Goal: Task Accomplishment & Management: Use online tool/utility

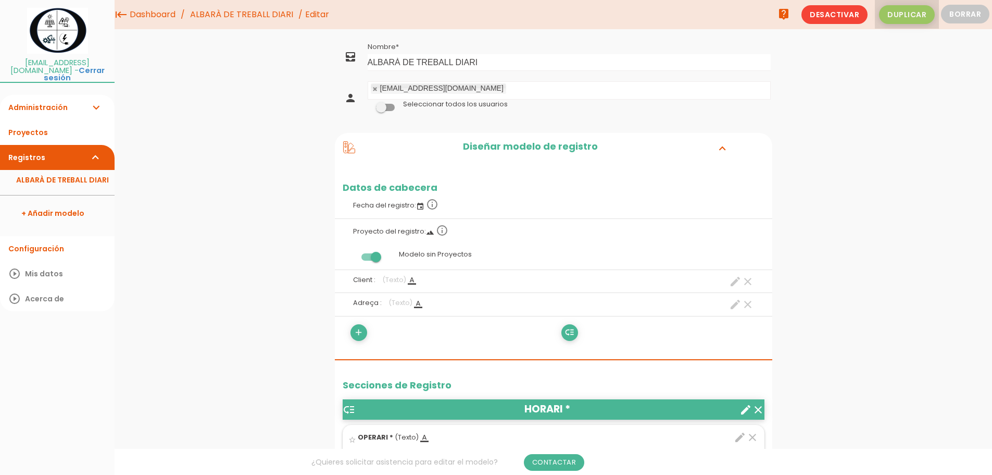
click at [919, 18] on span "Duplicar" at bounding box center [907, 14] width 56 height 19
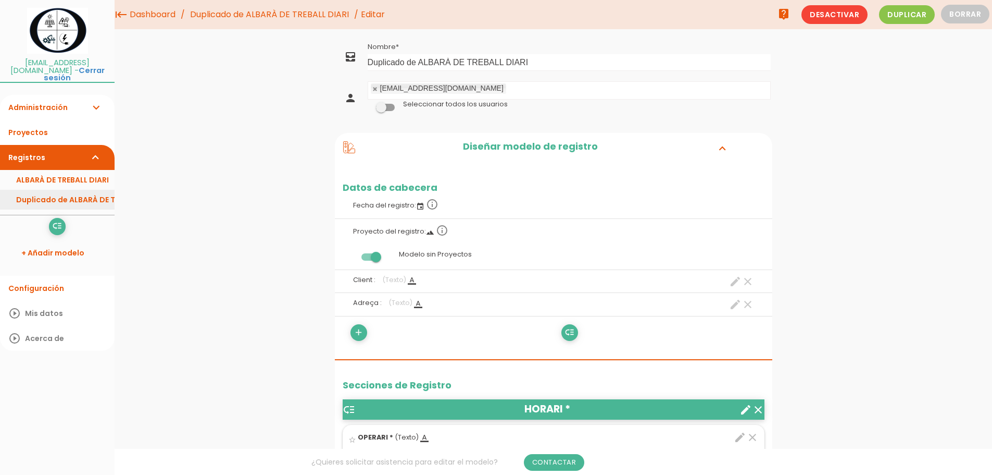
click at [66, 193] on link "Duplicado de ALBARÀ DE TREBALL DIARI" at bounding box center [57, 200] width 115 height 20
drag, startPoint x: 534, startPoint y: 60, endPoint x: 346, endPoint y: 66, distance: 187.6
click at [346, 66] on tr "all_inbox Nombre Duplicado de ALBARÀ DE TREBALL DIARI" at bounding box center [554, 57] width 438 height 34
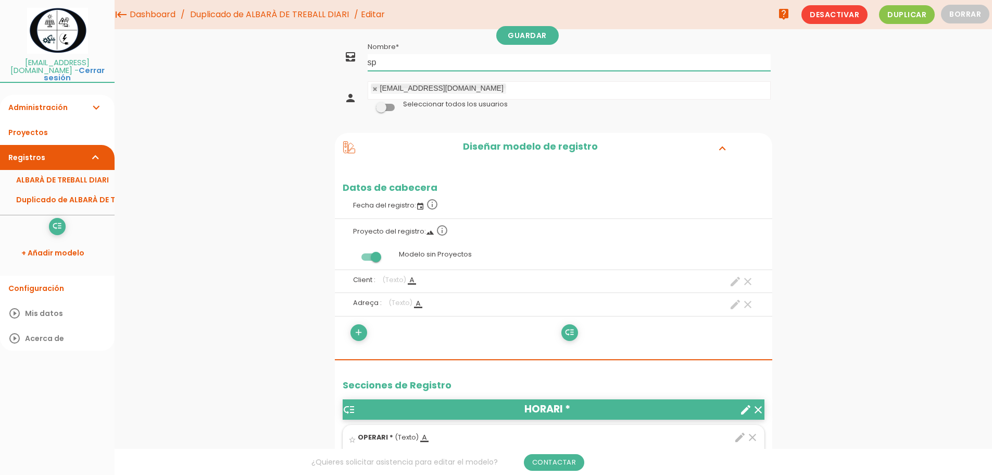
type input "s"
type input "SPIRAX"
click at [542, 40] on link "Guardar" at bounding box center [527, 35] width 63 height 19
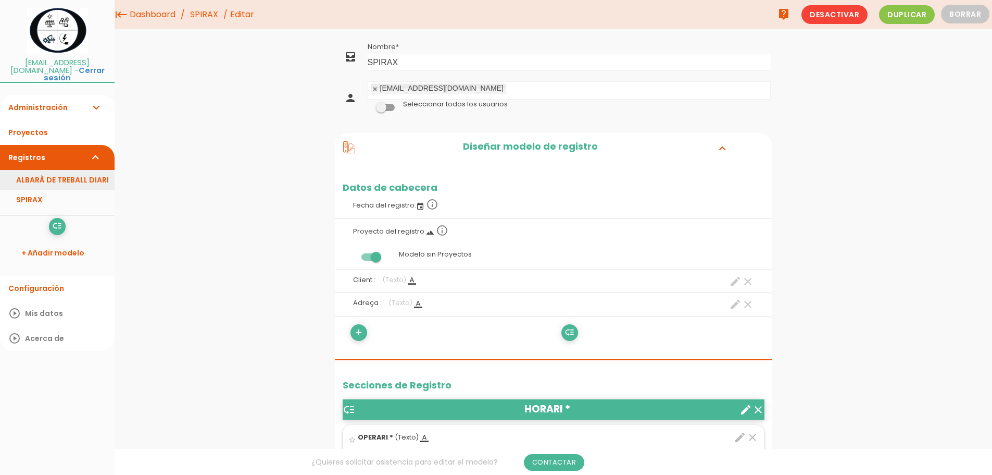
click at [45, 175] on link "ALBARÀ DE TREBALL DIARI" at bounding box center [57, 180] width 115 height 20
